Goal: Information Seeking & Learning: Learn about a topic

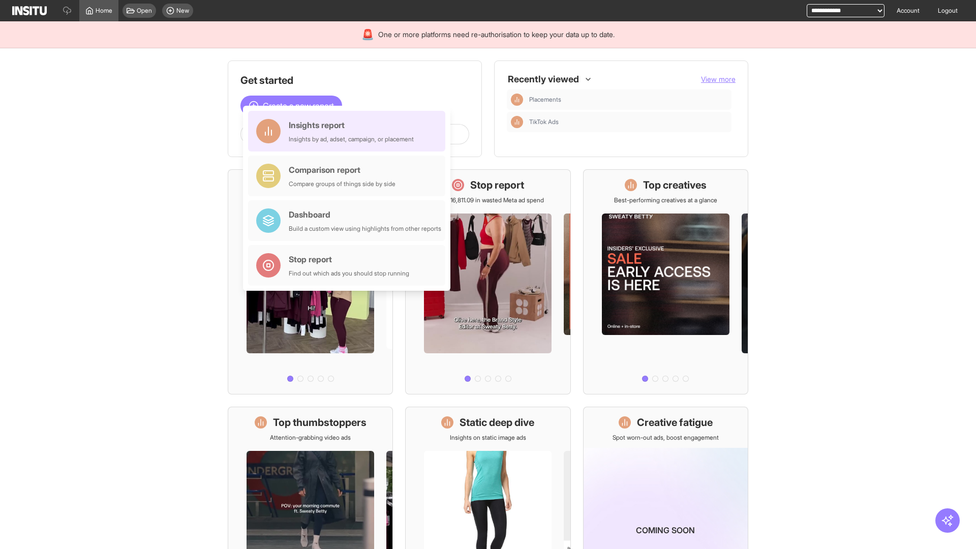
click at [349, 131] on div "Insights report Insights by ad, adset, campaign, or placement" at bounding box center [351, 131] width 125 height 24
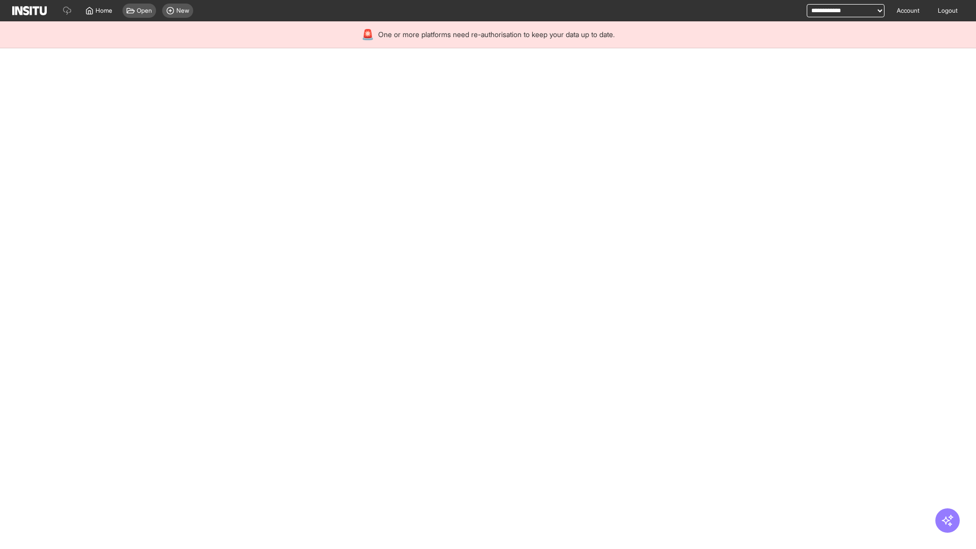
select select "**"
